Goal: Task Accomplishment & Management: Use online tool/utility

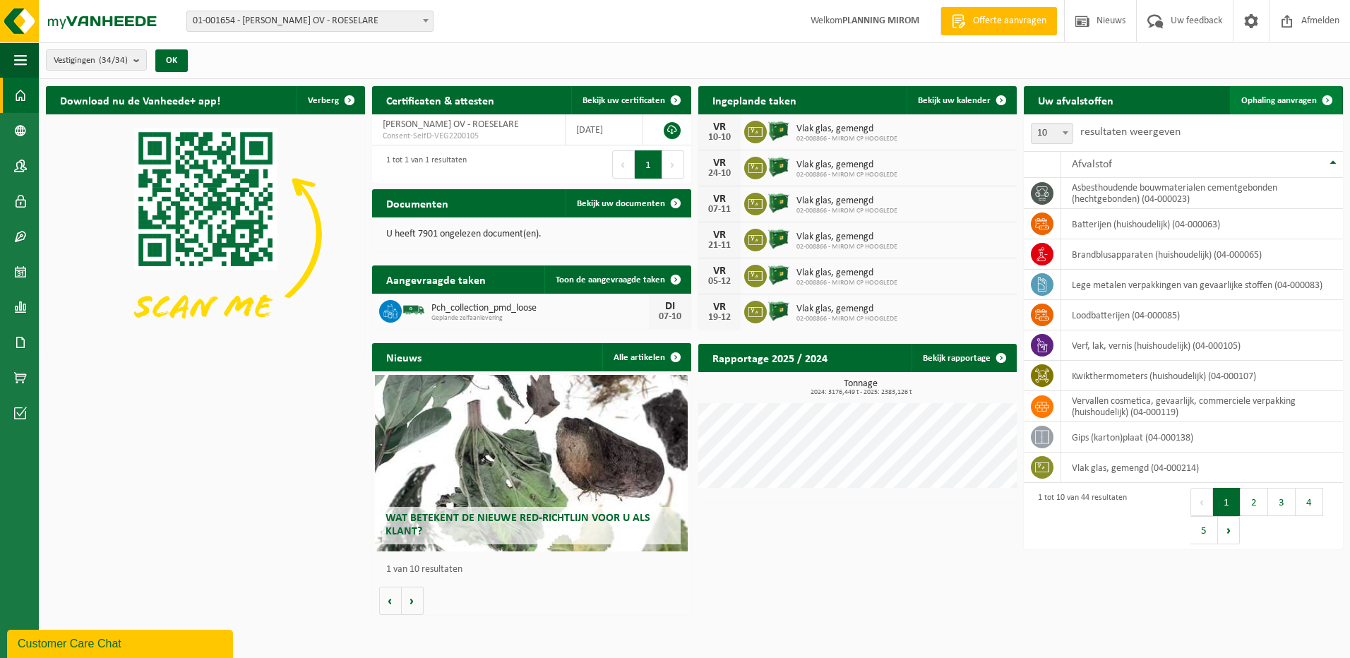
click at [1294, 92] on link "Ophaling aanvragen" at bounding box center [1286, 100] width 112 height 28
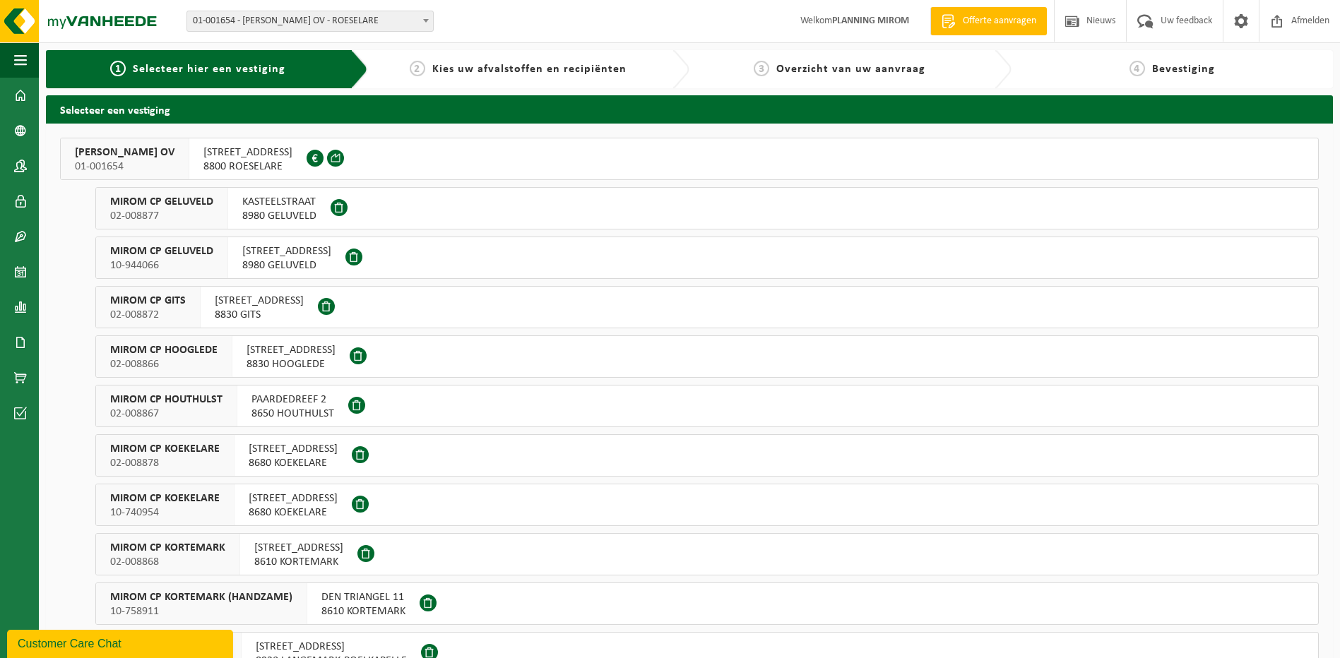
click at [374, 552] on span at bounding box center [365, 553] width 17 height 17
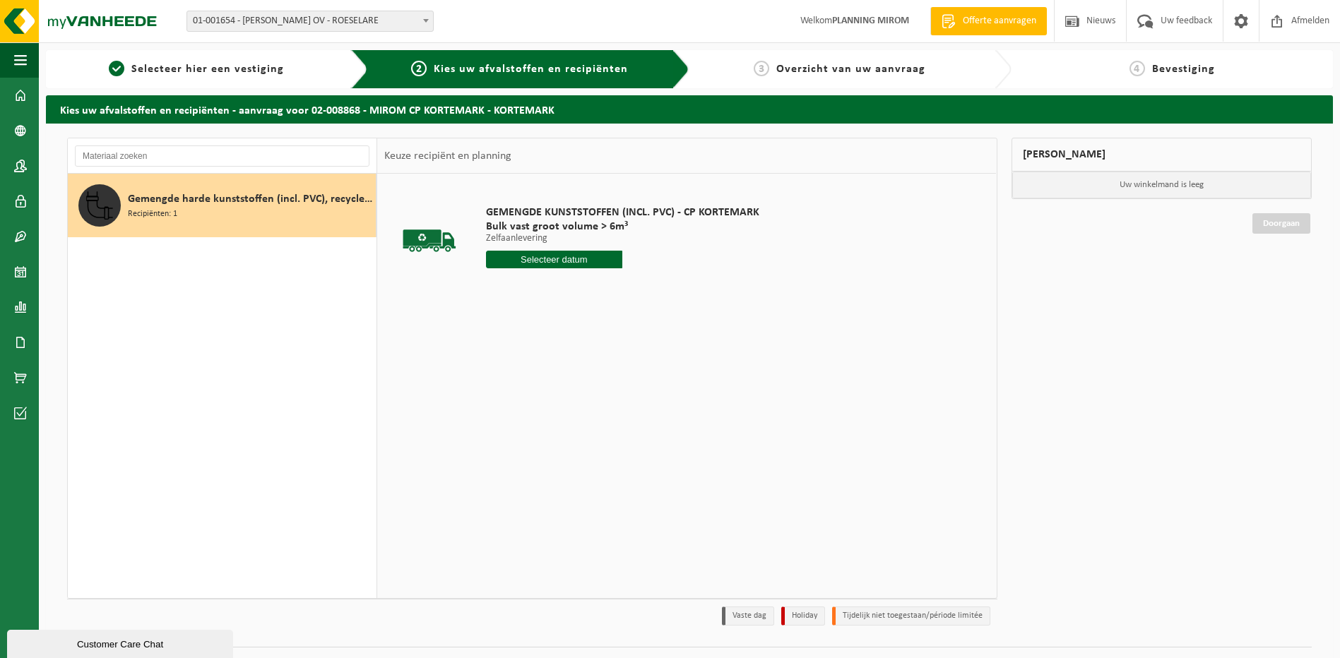
click at [567, 263] on input "text" at bounding box center [554, 260] width 137 height 18
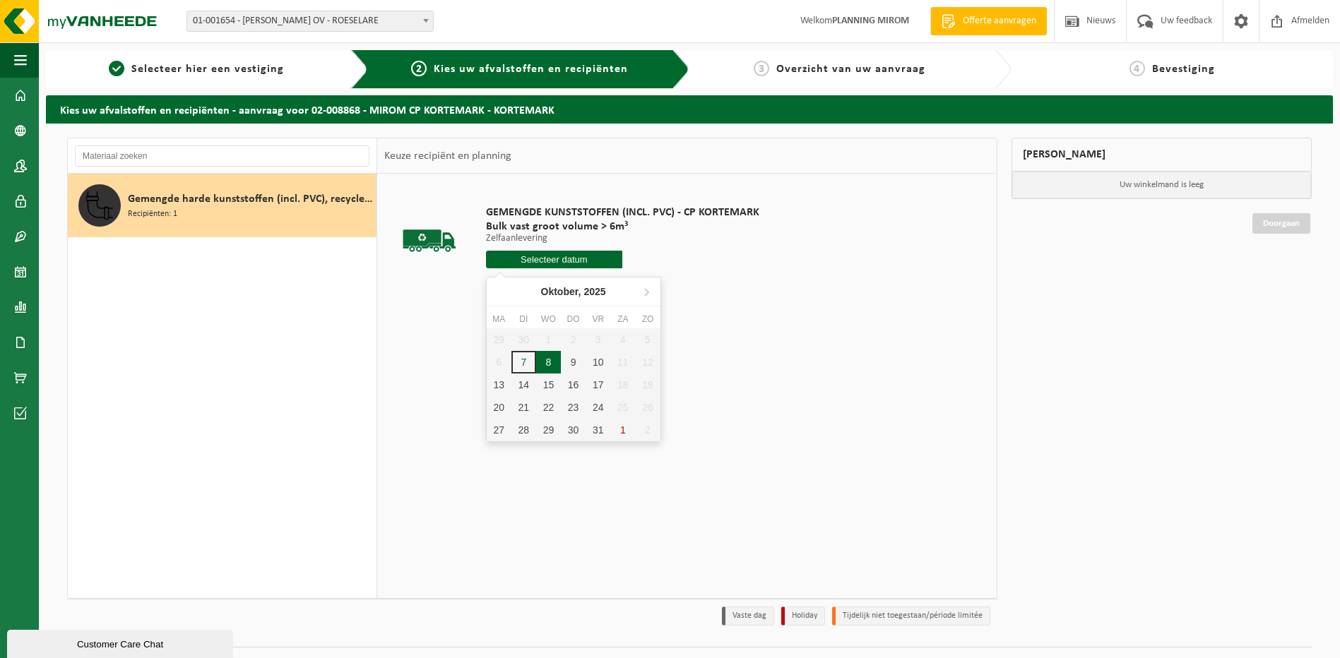
click at [549, 364] on div "8" at bounding box center [548, 362] width 25 height 23
type input "Van 2025-10-08"
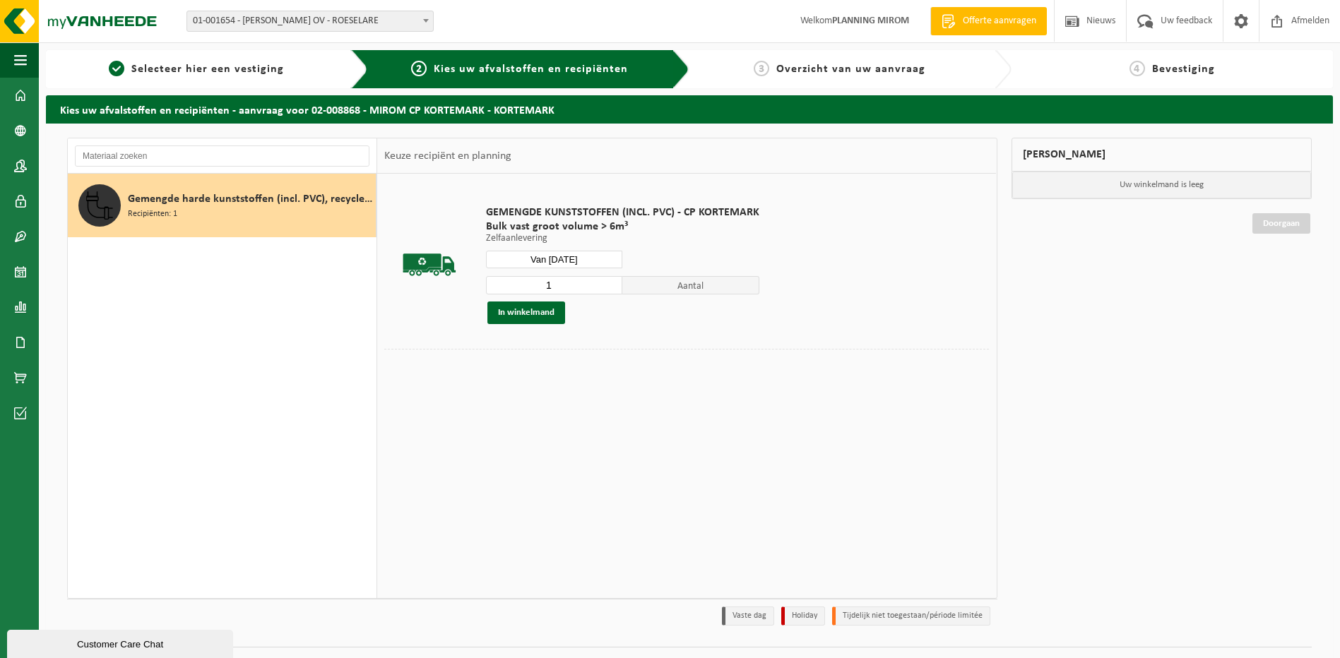
click at [566, 317] on div "In winkelmand" at bounding box center [622, 313] width 273 height 23
click at [552, 317] on button "In winkelmand" at bounding box center [526, 313] width 78 height 23
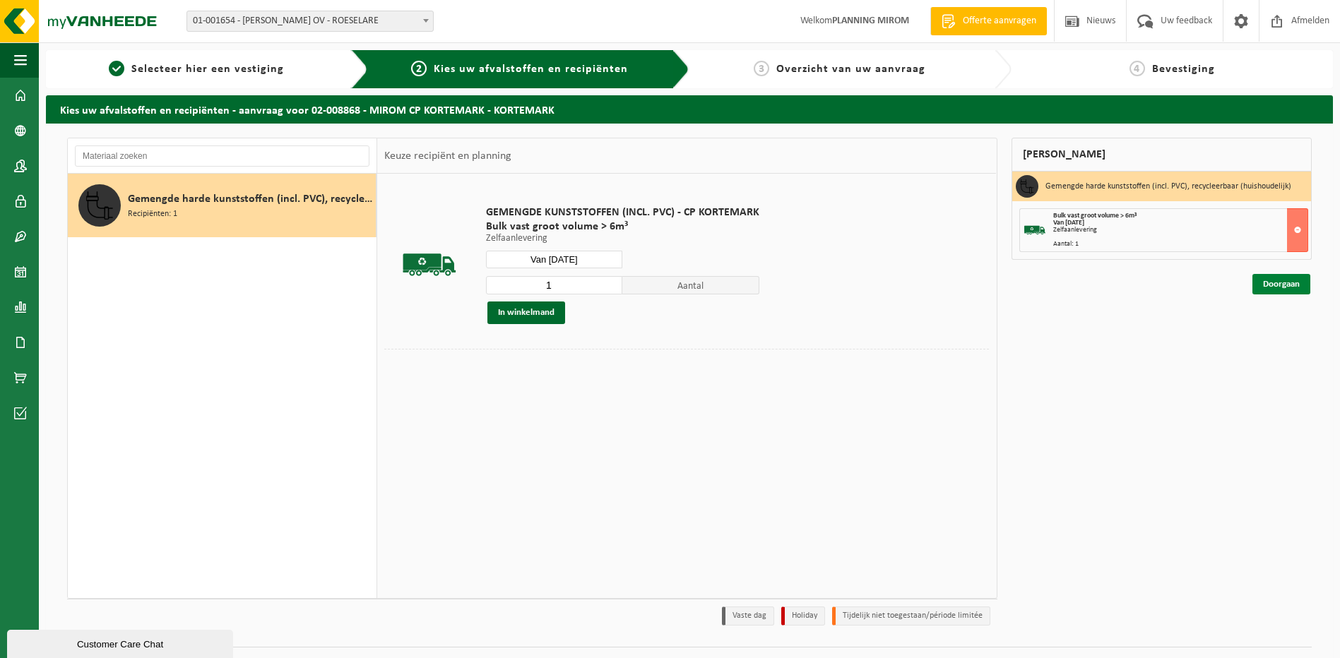
click at [1261, 287] on link "Doorgaan" at bounding box center [1281, 284] width 58 height 20
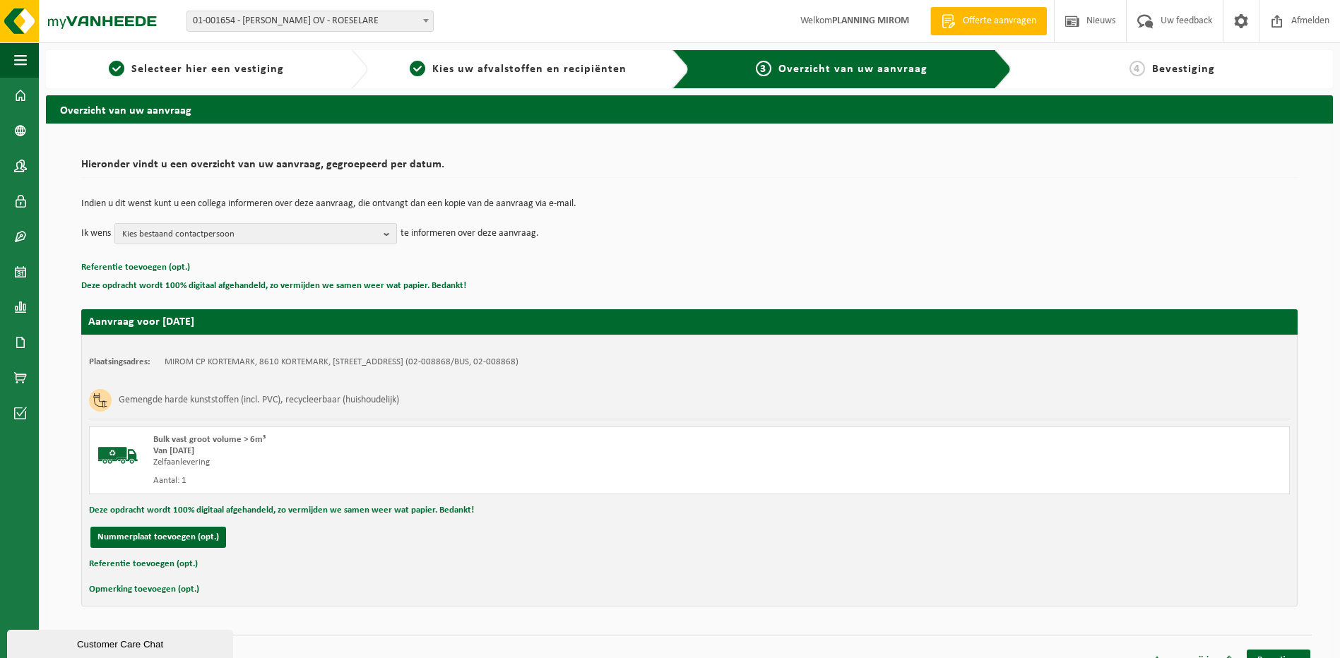
scroll to position [20, 0]
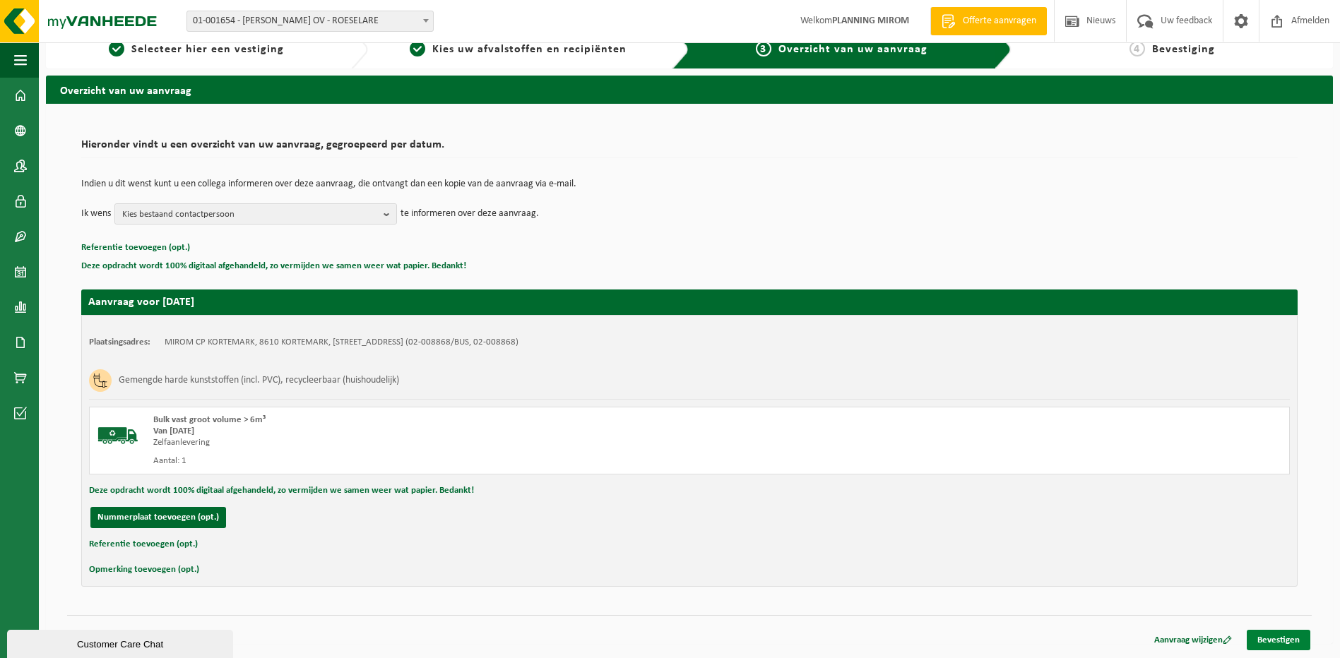
click at [1285, 643] on link "Bevestigen" at bounding box center [1279, 640] width 64 height 20
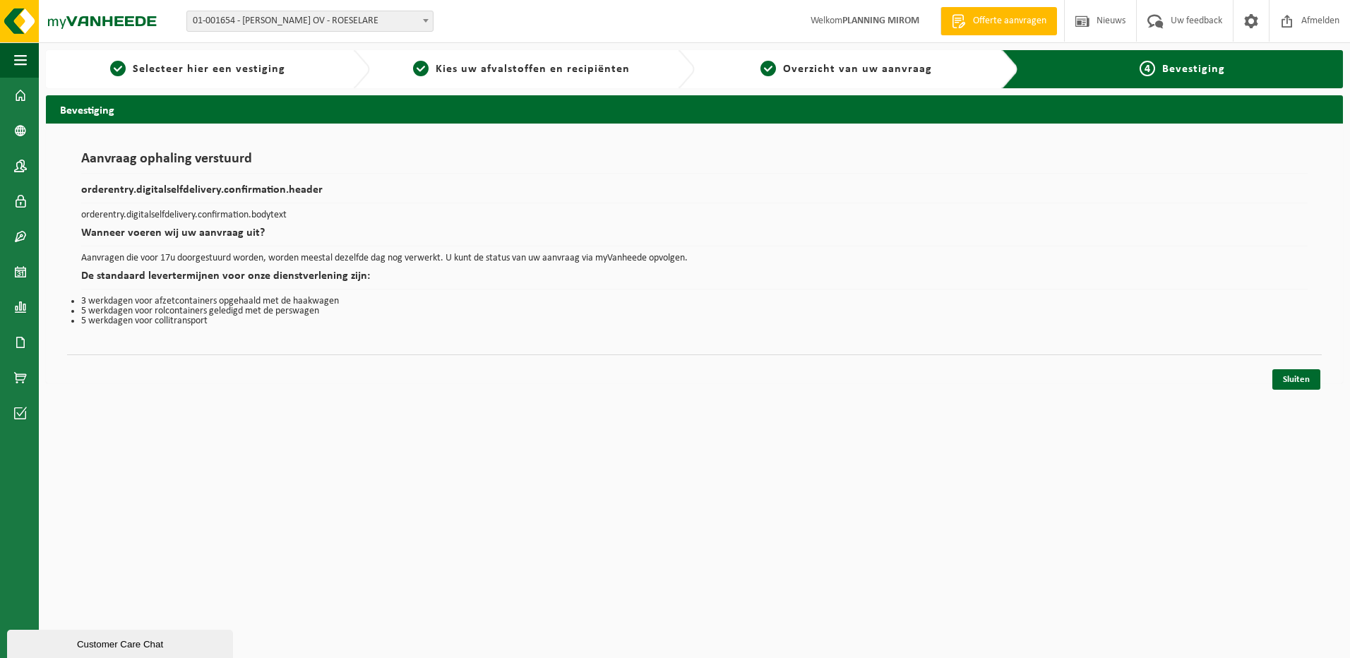
click at [1269, 383] on div "Bevestiging Aanvraag ophaling verstuurd orderentry.digitalselfdelivery.confirma…" at bounding box center [695, 242] width 1312 height 295
click at [1285, 381] on link "Sluiten" at bounding box center [1297, 379] width 48 height 20
